Goal: Check status: Check status

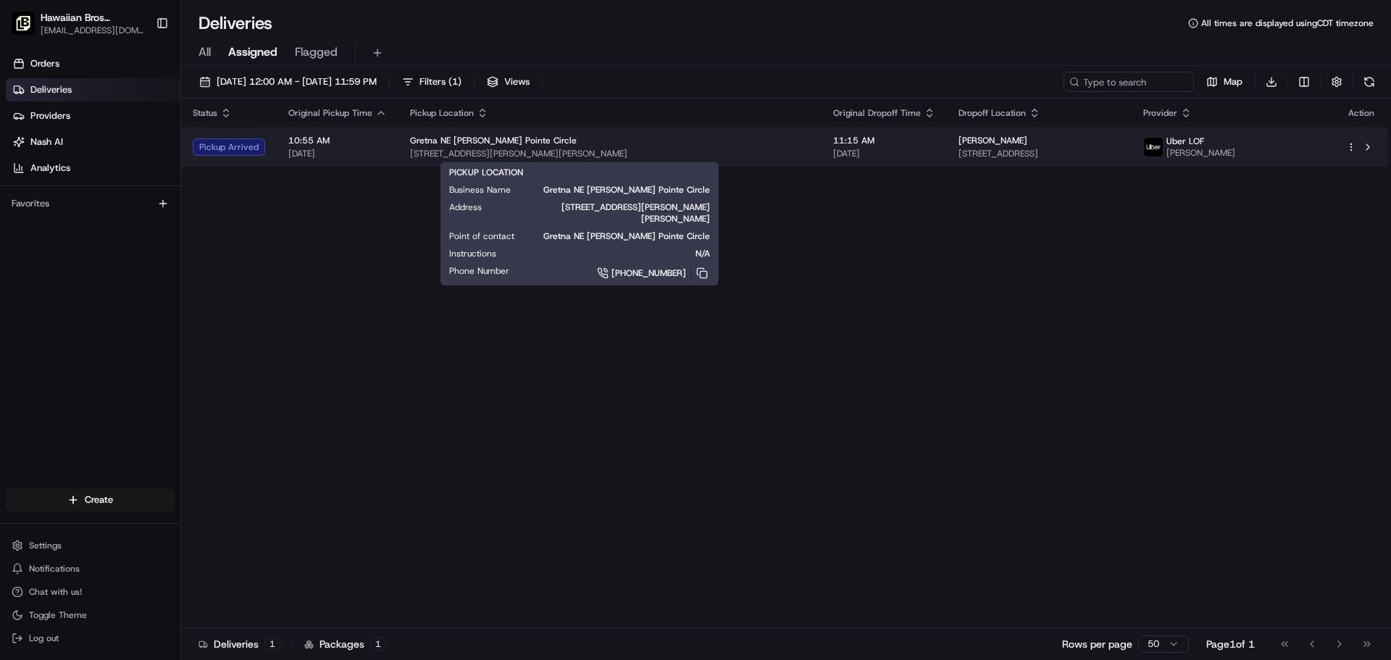
click at [616, 141] on div "Gretna NE [PERSON_NAME] Pointe Circle" at bounding box center [610, 141] width 400 height 12
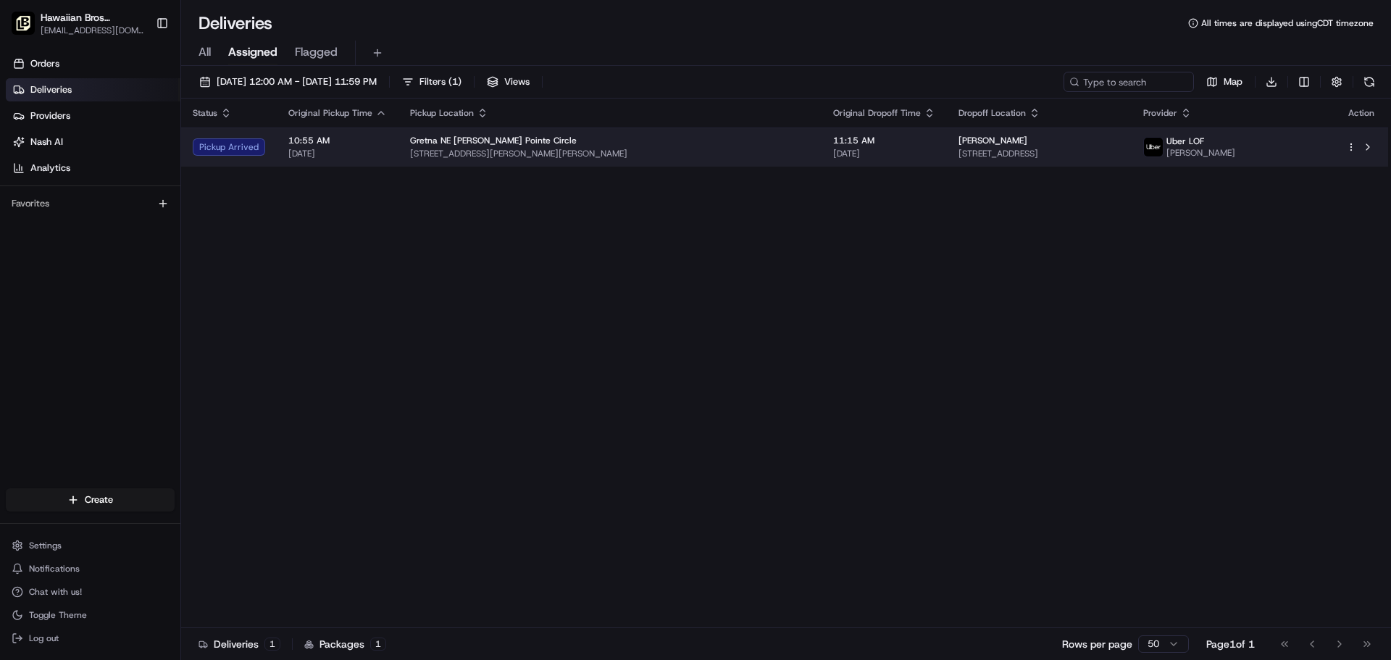
click at [947, 163] on td "[PERSON_NAME] [STREET_ADDRESS]" at bounding box center [1039, 146] width 185 height 39
click at [1011, 138] on div "[PERSON_NAME]" at bounding box center [1039, 141] width 162 height 12
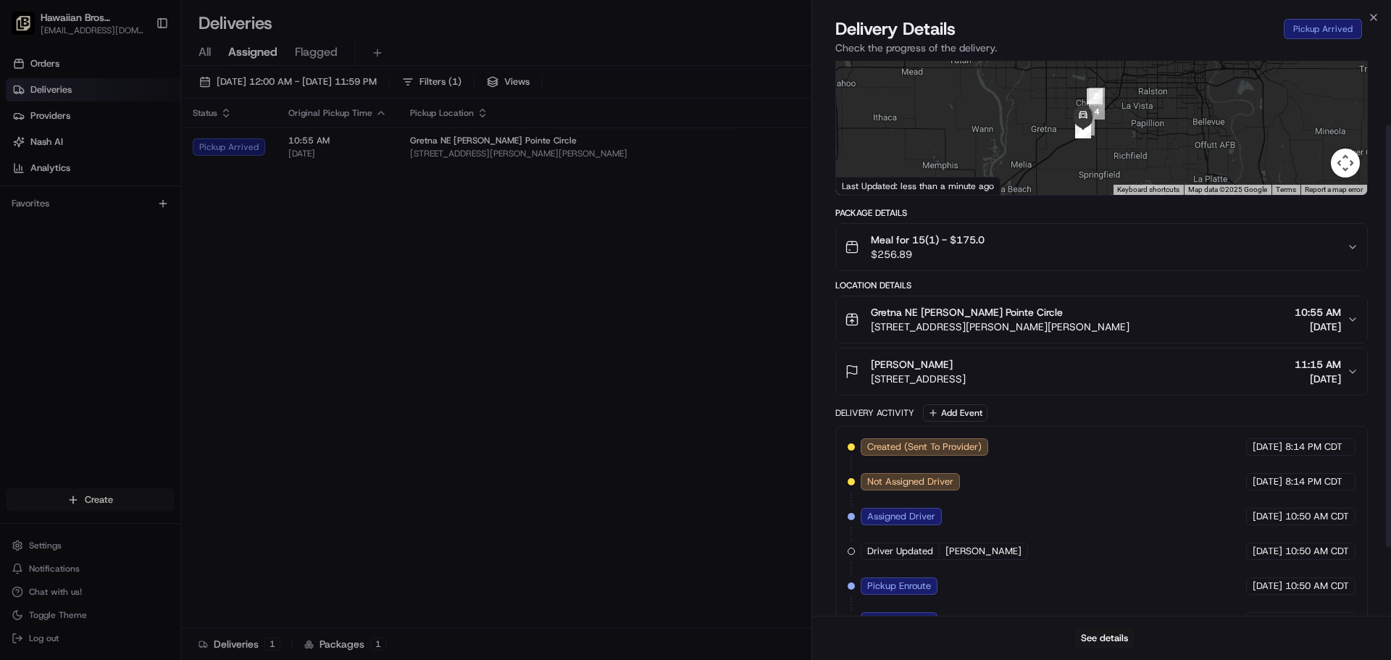
scroll to position [174, 0]
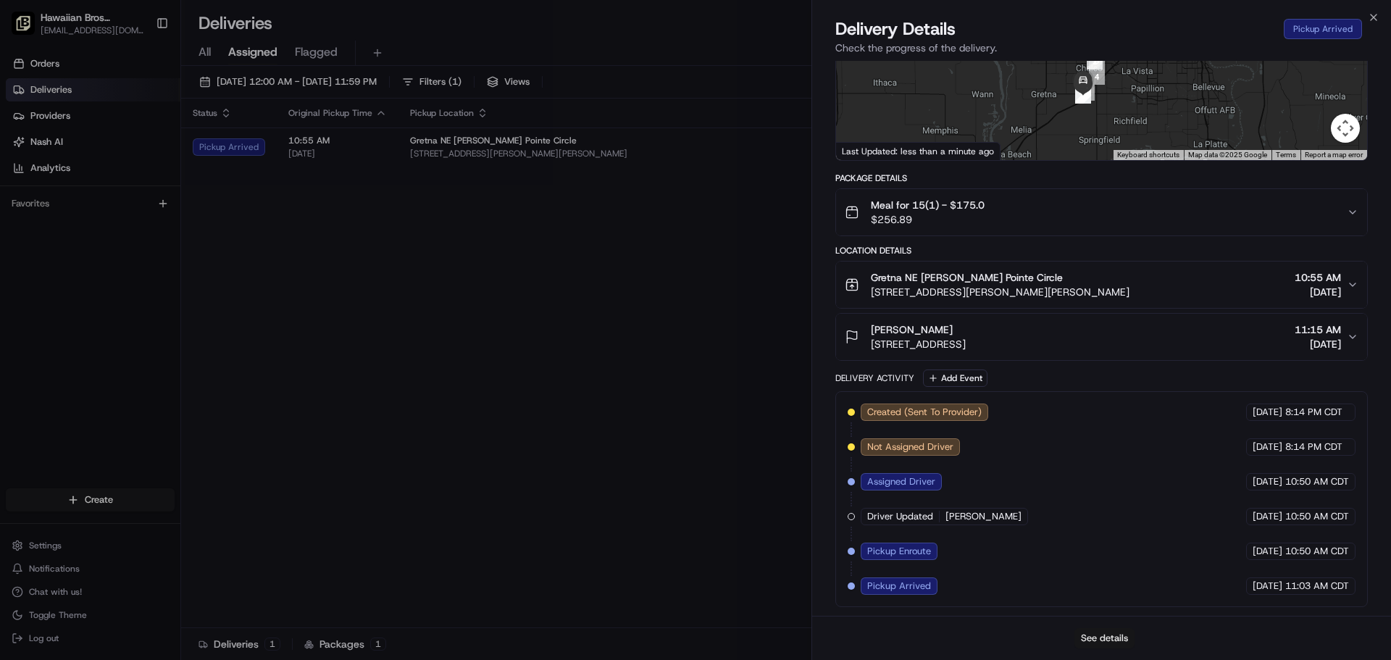
click at [1105, 639] on button "See details" at bounding box center [1104, 638] width 60 height 20
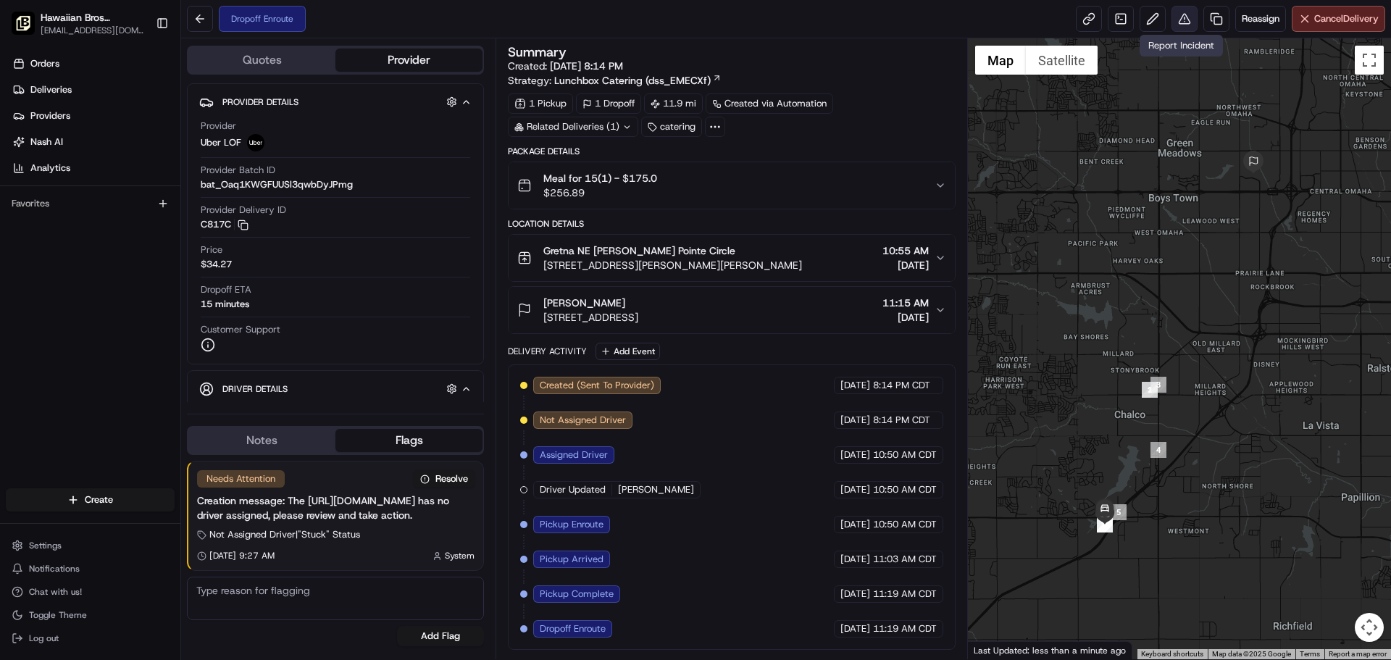
click at [1183, 22] on button at bounding box center [1184, 19] width 26 height 26
